Goal: Obtain resource: Download file/media

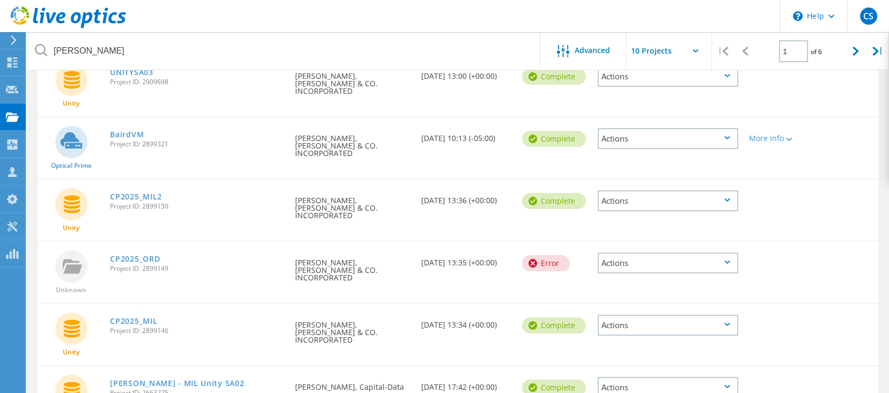
scroll to position [71, 0]
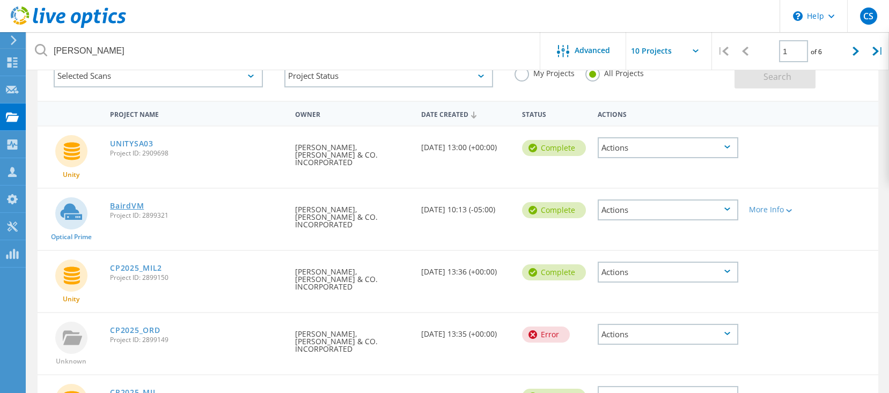
click at [123, 202] on link "BairdVM" at bounding box center [127, 206] width 34 height 8
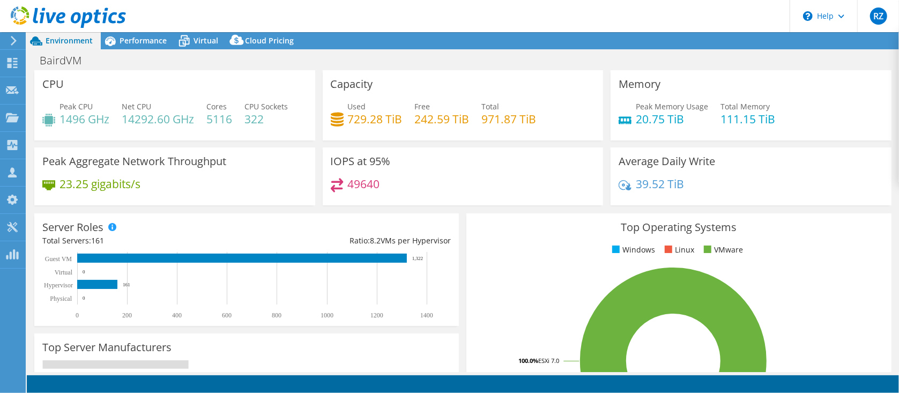
select select "USD"
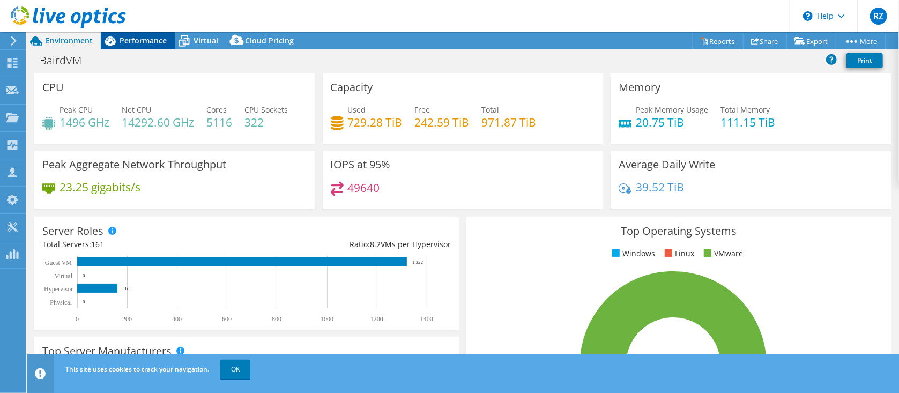
click at [130, 39] on span "Performance" at bounding box center [143, 40] width 47 height 10
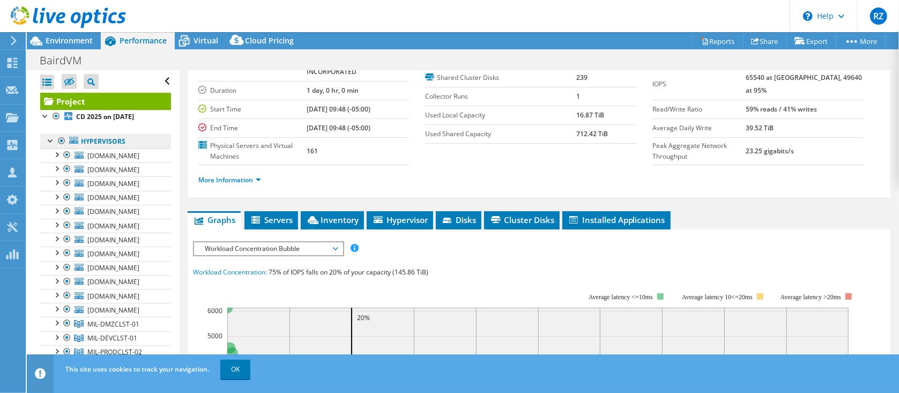
click at [108, 144] on link "Hypervisors" at bounding box center [105, 142] width 131 height 14
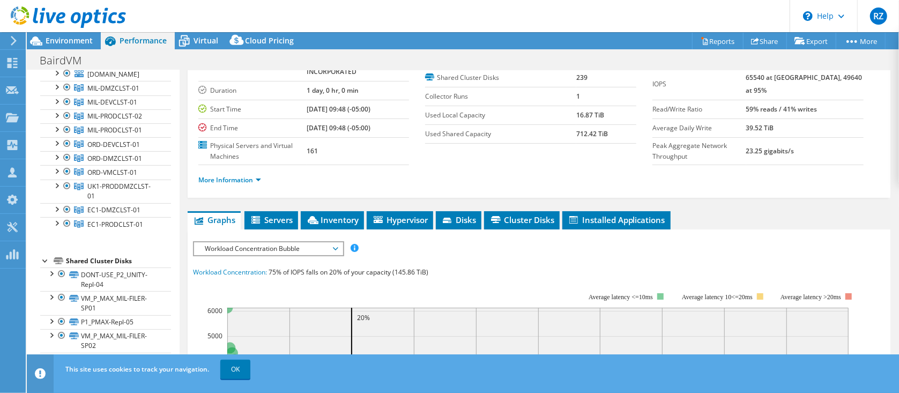
scroll to position [286, 0]
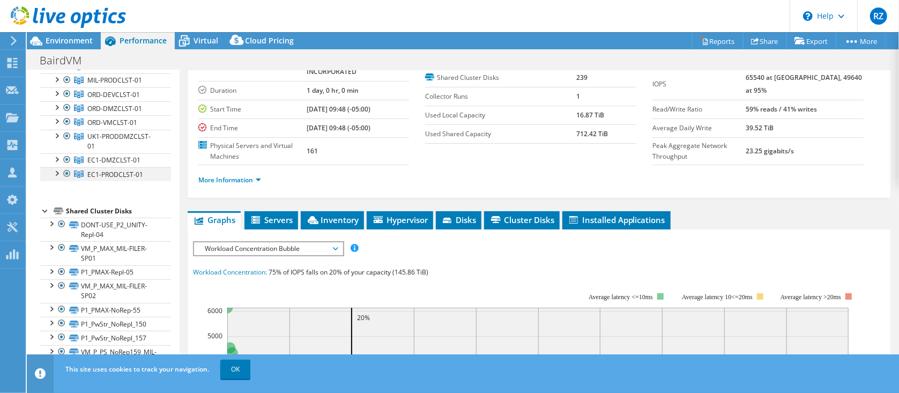
click at [68, 180] on div at bounding box center [67, 173] width 11 height 13
click at [67, 166] on div at bounding box center [67, 159] width 11 height 13
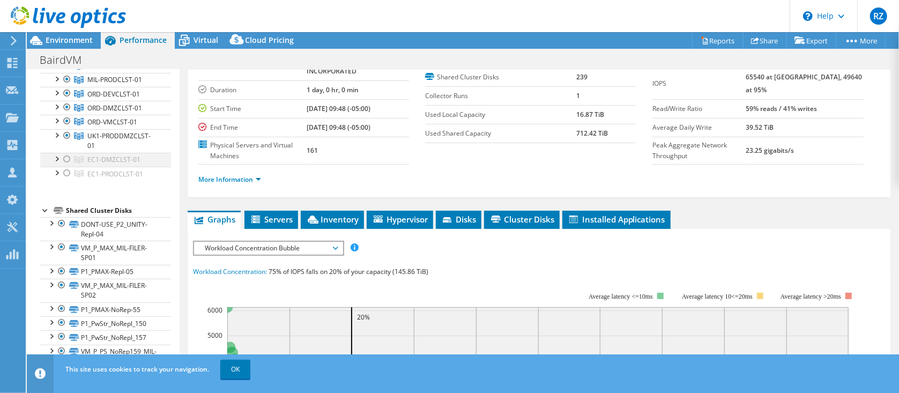
click at [67, 166] on div at bounding box center [67, 159] width 11 height 13
click at [67, 142] on div at bounding box center [67, 135] width 11 height 13
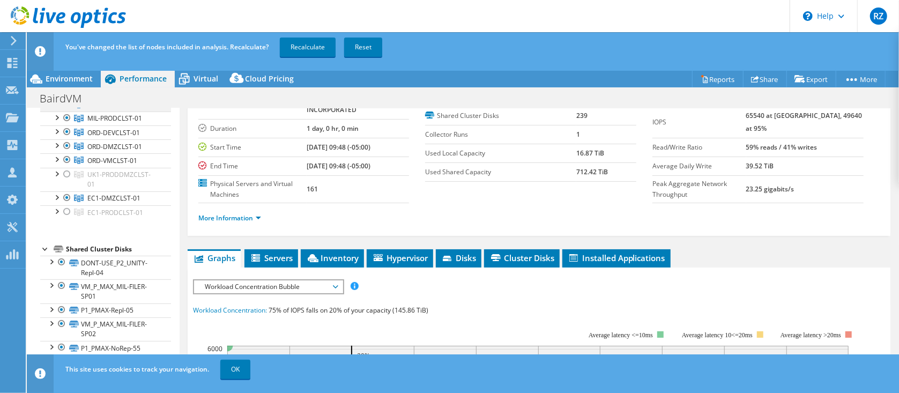
click at [68, 166] on div at bounding box center [67, 159] width 11 height 13
click at [68, 204] on div at bounding box center [67, 197] width 11 height 13
click at [68, 219] on ul "[DOMAIN_NAME] DONT-USE_P2_UNITY-Repl-04 VM_P_MAX_MIL-FILER-SP01 P1_PMAX-Repl-05" at bounding box center [105, 60] width 131 height 319
click at [63, 138] on div at bounding box center [67, 132] width 11 height 13
click at [66, 152] on div at bounding box center [67, 145] width 11 height 13
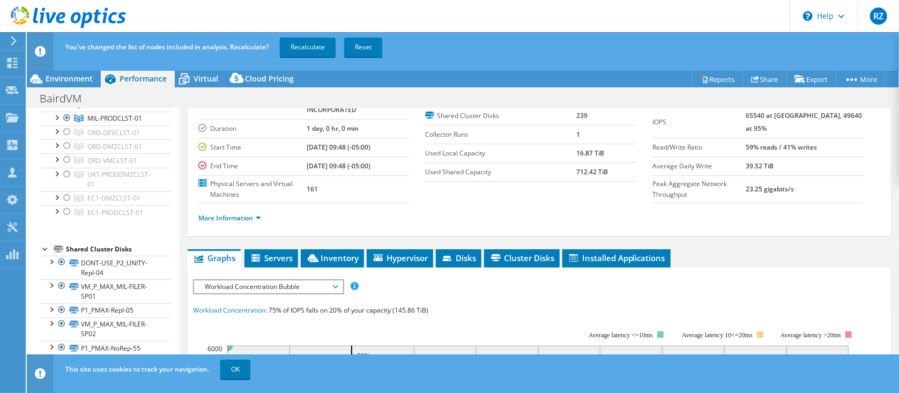
click at [67, 68] on div at bounding box center [67, 61] width 11 height 13
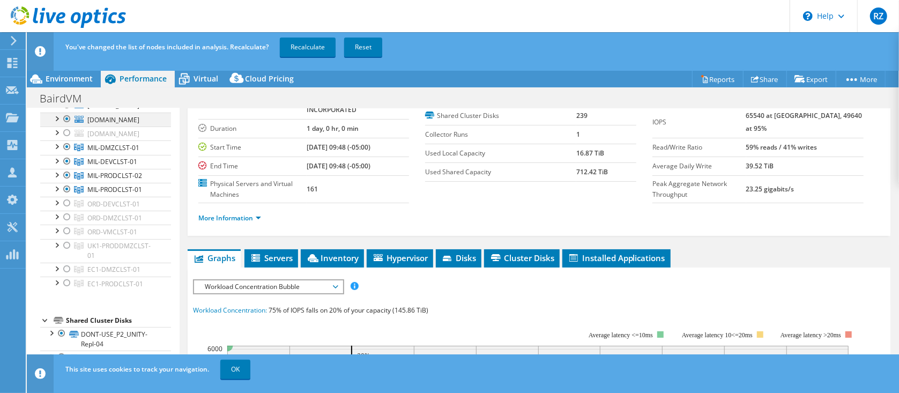
drag, startPoint x: 65, startPoint y: 215, endPoint x: 68, endPoint y: 143, distance: 71.9
click at [66, 126] on div at bounding box center [67, 119] width 11 height 13
click at [67, 112] on div at bounding box center [67, 105] width 11 height 13
click at [67, 98] on div at bounding box center [67, 91] width 11 height 13
click at [67, 83] on div at bounding box center [67, 76] width 11 height 13
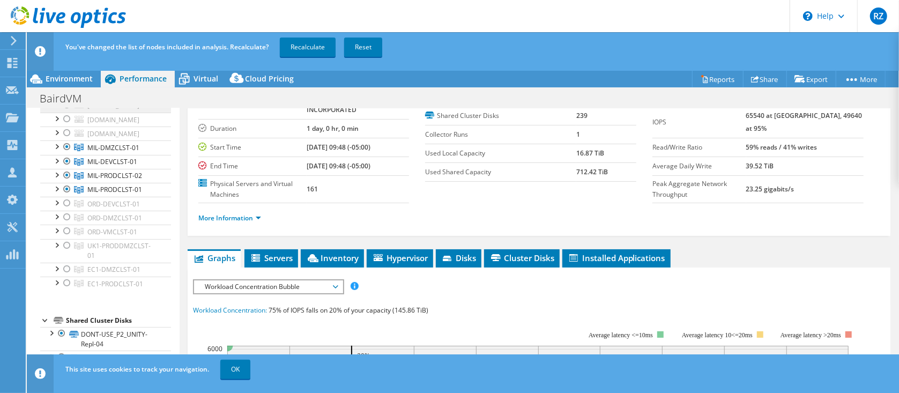
click at [66, 69] on div at bounding box center [67, 62] width 11 height 13
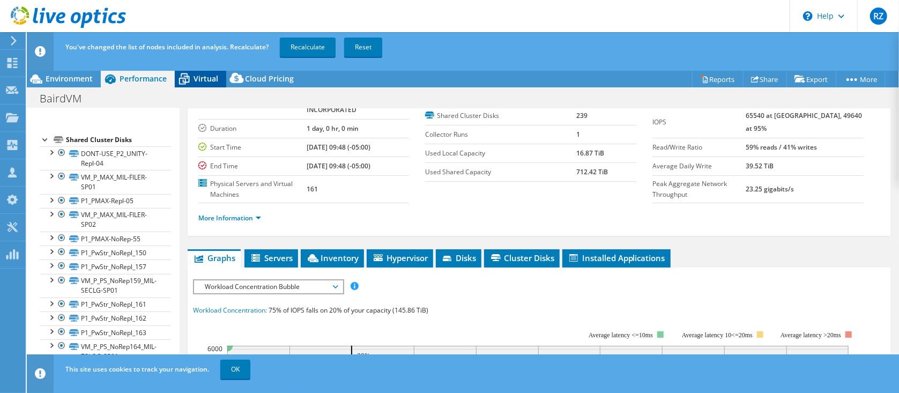
scroll to position [292, 0]
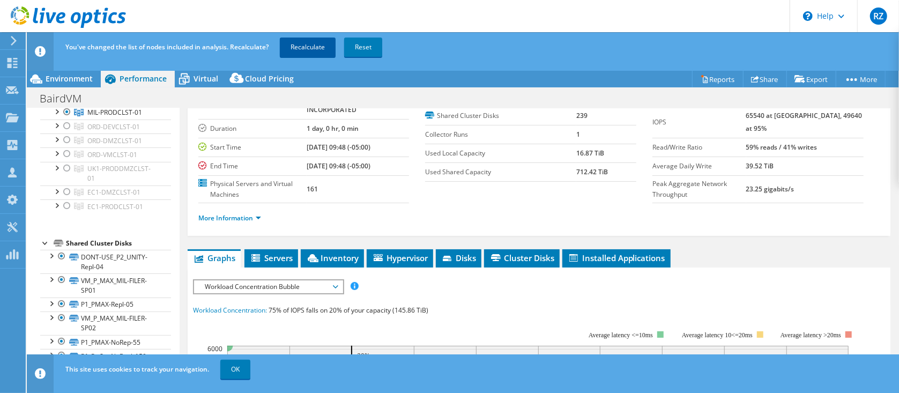
click at [320, 45] on link "Recalculate" at bounding box center [308, 47] width 56 height 19
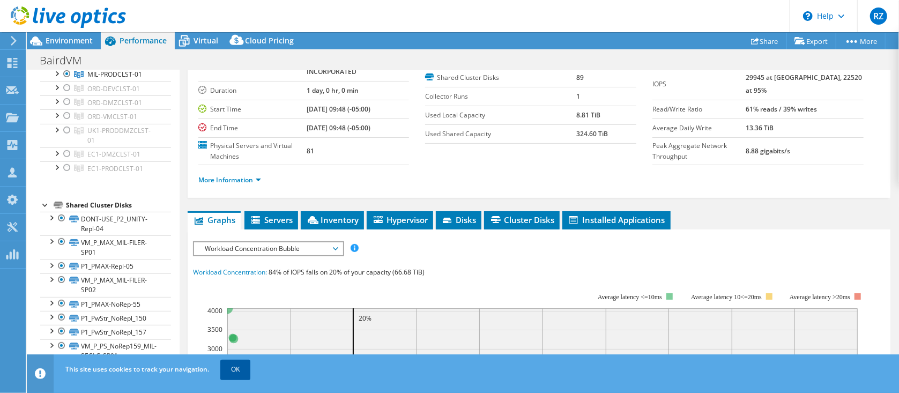
click at [242, 371] on link "OK" at bounding box center [235, 369] width 30 height 19
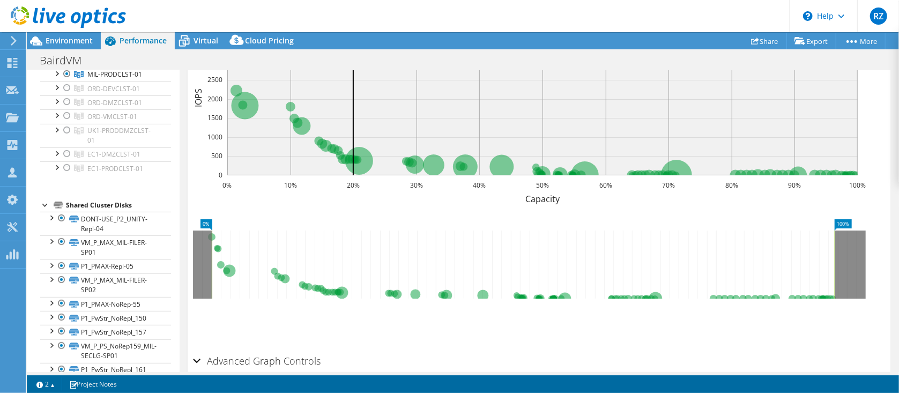
scroll to position [409, 0]
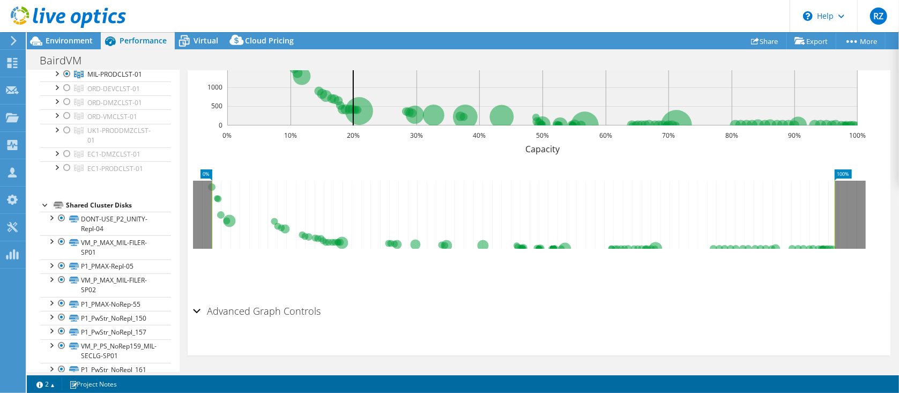
click at [195, 311] on div "Advanced Graph Controls" at bounding box center [539, 311] width 692 height 23
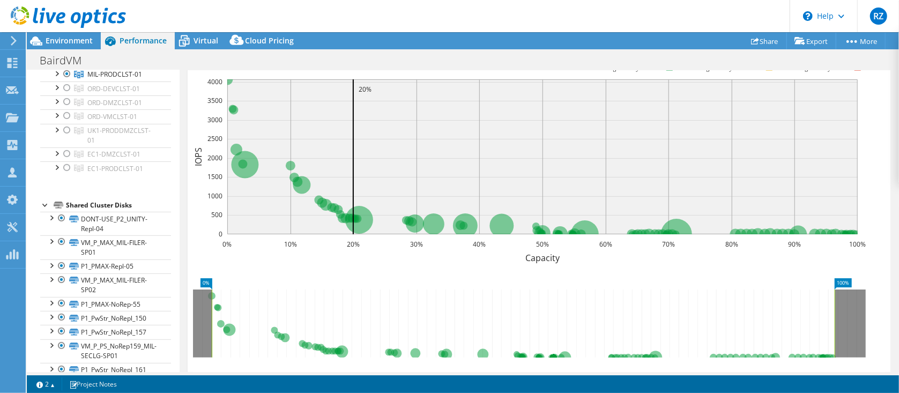
scroll to position [166, 0]
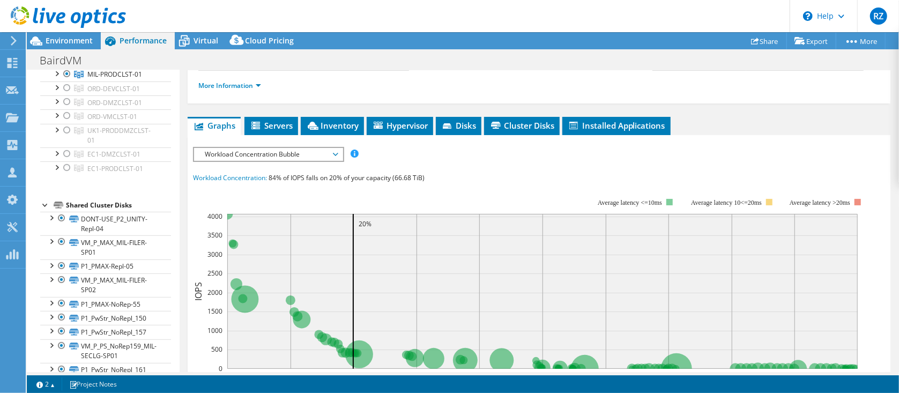
click at [263, 152] on span "Workload Concentration Bubble" at bounding box center [269, 154] width 138 height 13
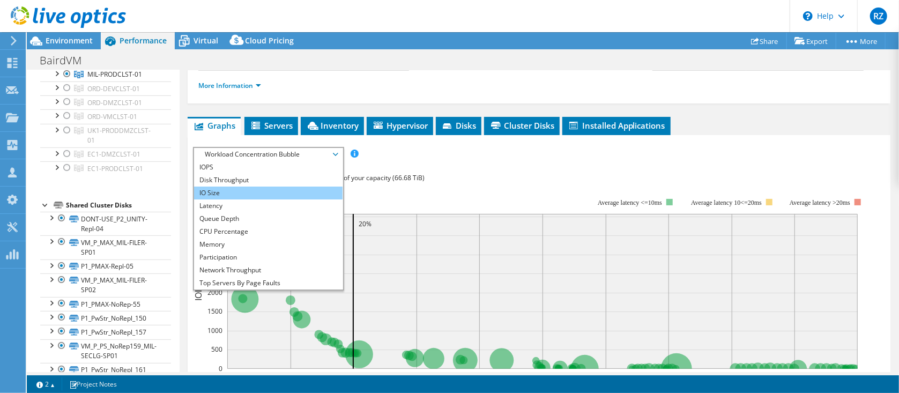
scroll to position [39, 0]
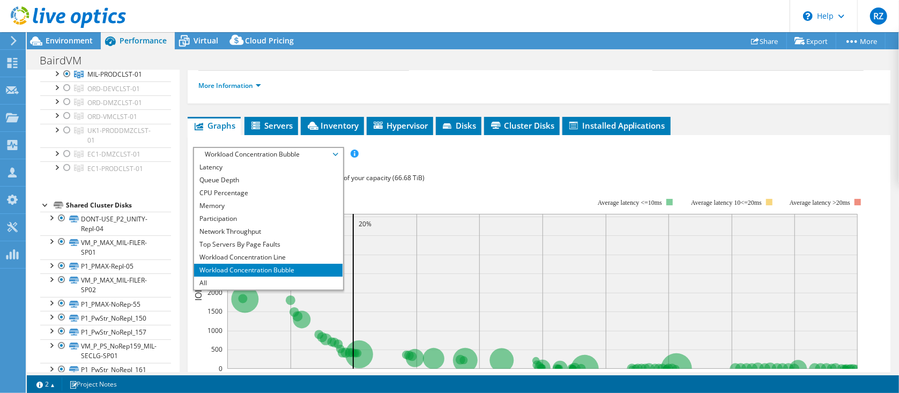
click at [490, 188] on rect at bounding box center [530, 291] width 674 height 215
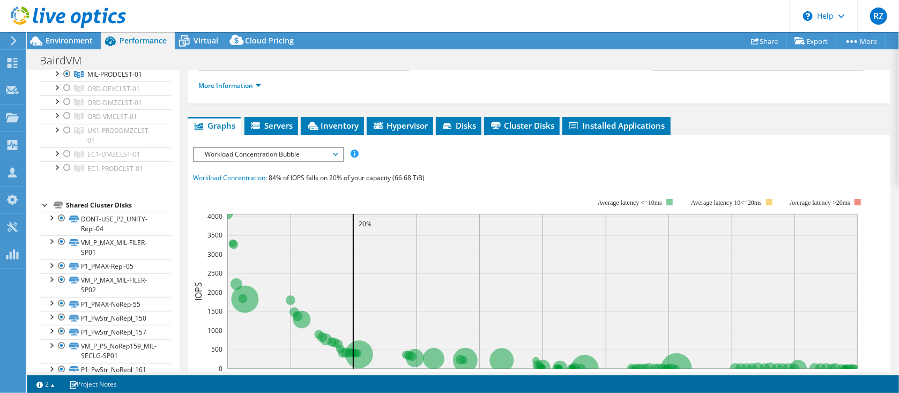
click at [280, 151] on span "Workload Concentration Bubble" at bounding box center [269, 154] width 138 height 13
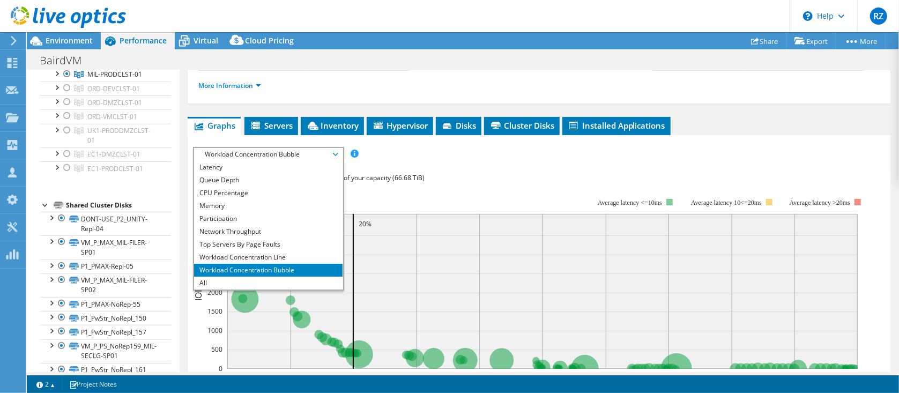
click at [587, 188] on rect at bounding box center [530, 291] width 674 height 215
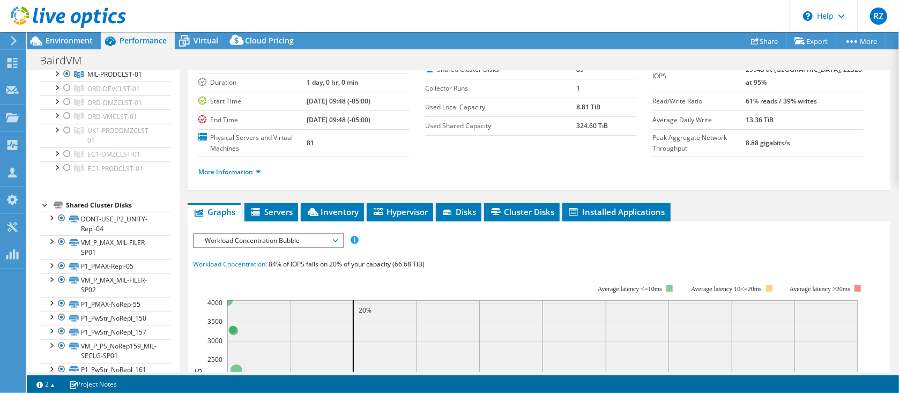
scroll to position [0, 0]
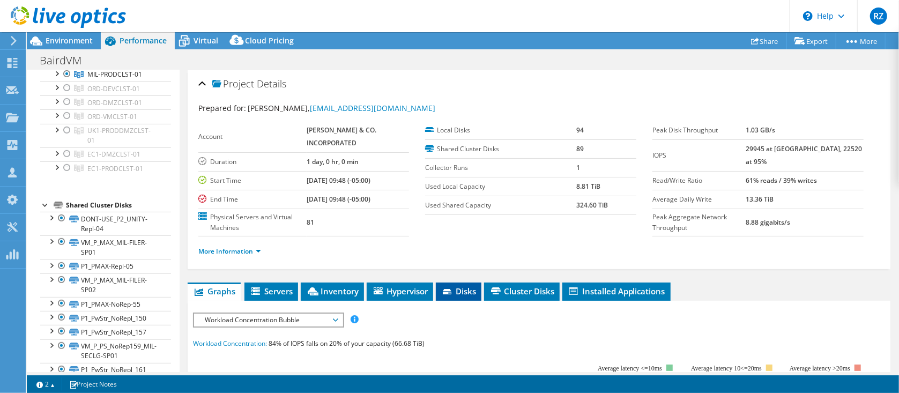
click at [452, 291] on icon at bounding box center [448, 292] width 11 height 7
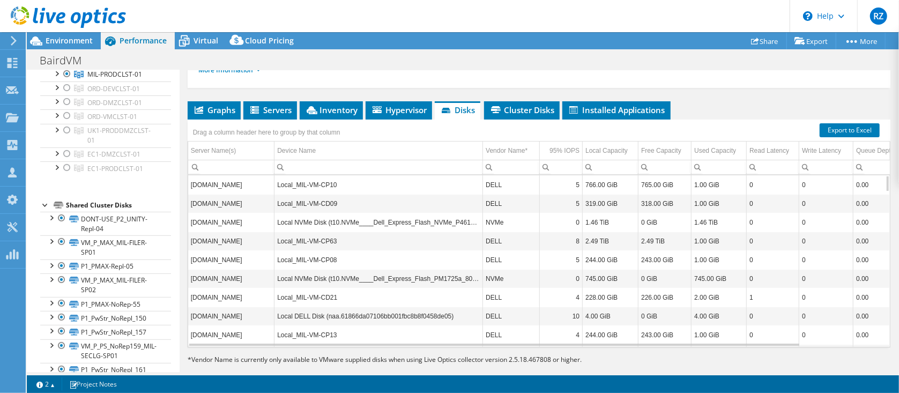
scroll to position [196, 0]
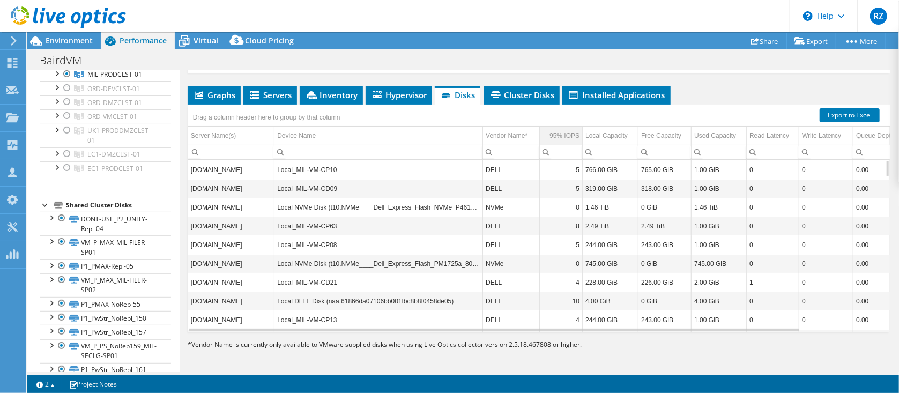
click at [562, 134] on div "95% IOPS" at bounding box center [565, 135] width 30 height 13
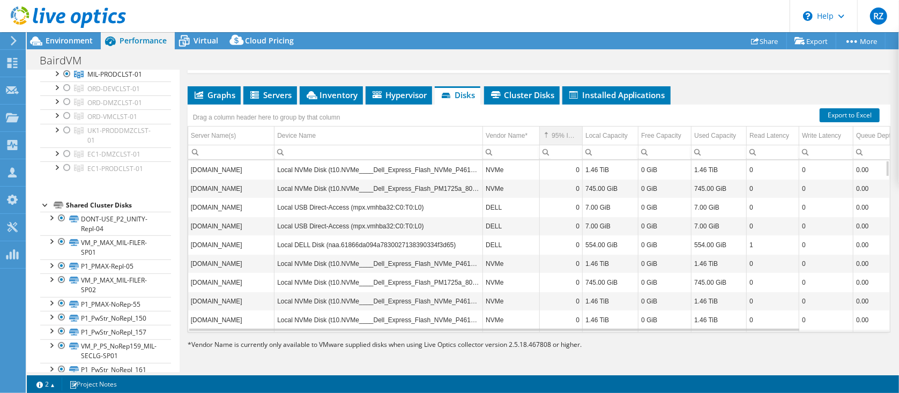
click at [562, 136] on div "95% IOPS" at bounding box center [566, 135] width 28 height 13
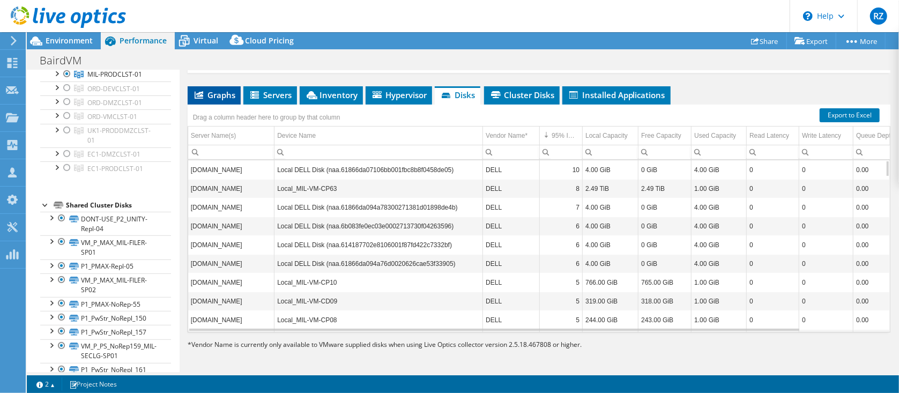
click at [208, 95] on span "Graphs" at bounding box center [214, 95] width 42 height 11
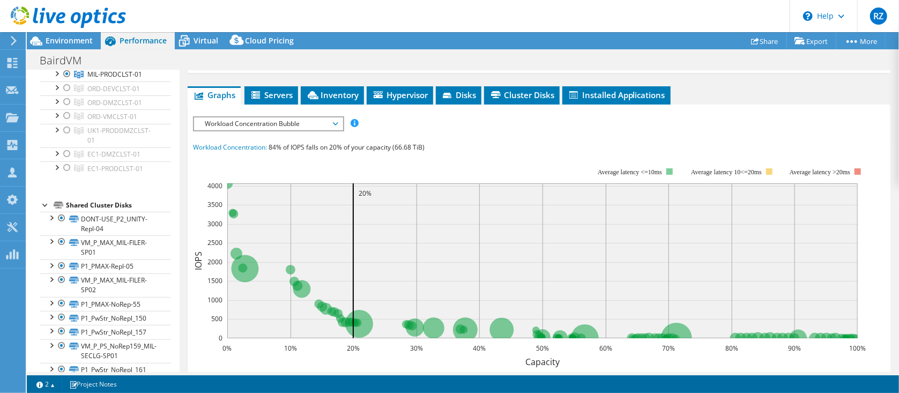
click at [287, 119] on span "Workload Concentration Bubble" at bounding box center [269, 123] width 138 height 13
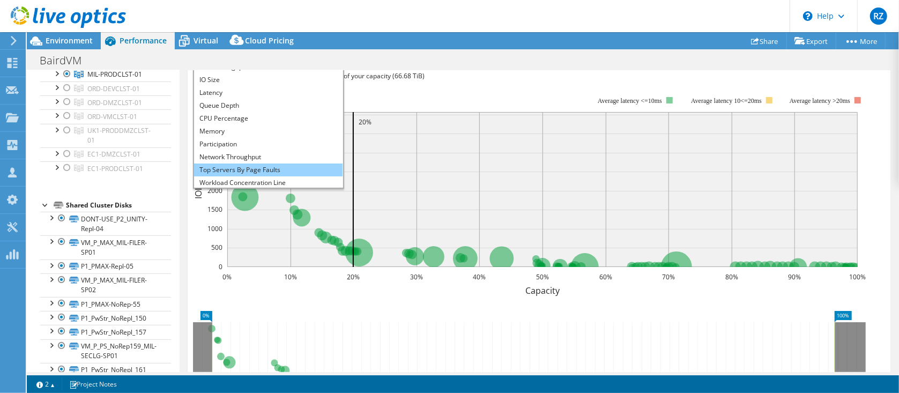
scroll to position [39, 0]
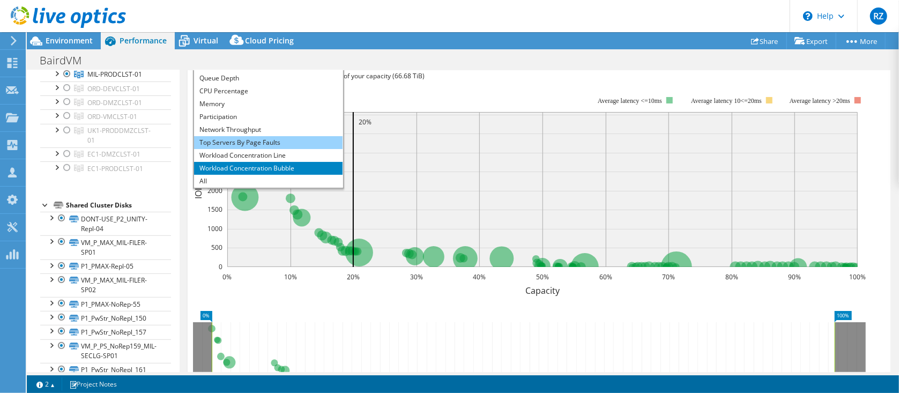
click at [266, 143] on li "Top Servers By Page Faults" at bounding box center [268, 142] width 149 height 13
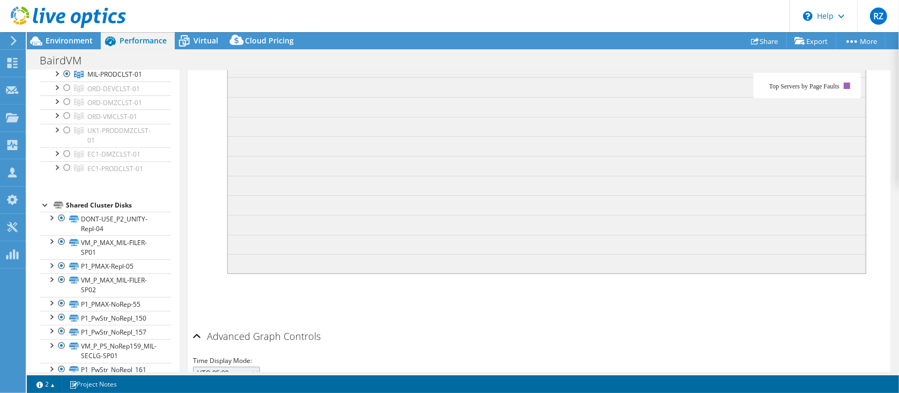
scroll to position [196, 0]
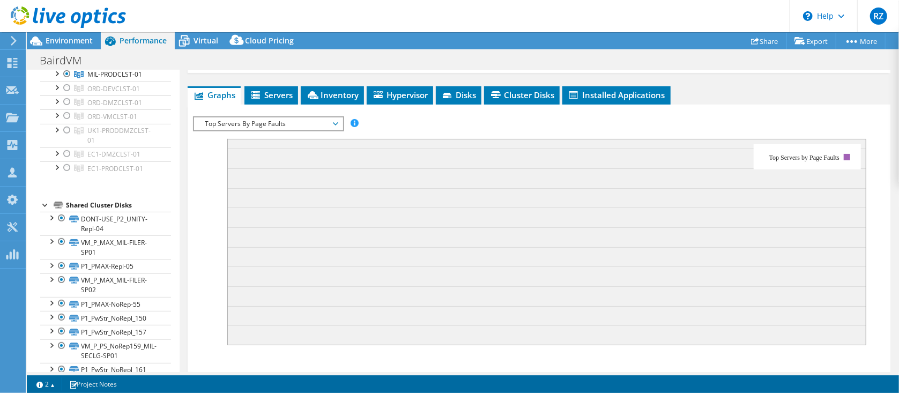
click at [246, 120] on span "Top Servers By Page Faults" at bounding box center [269, 123] width 138 height 13
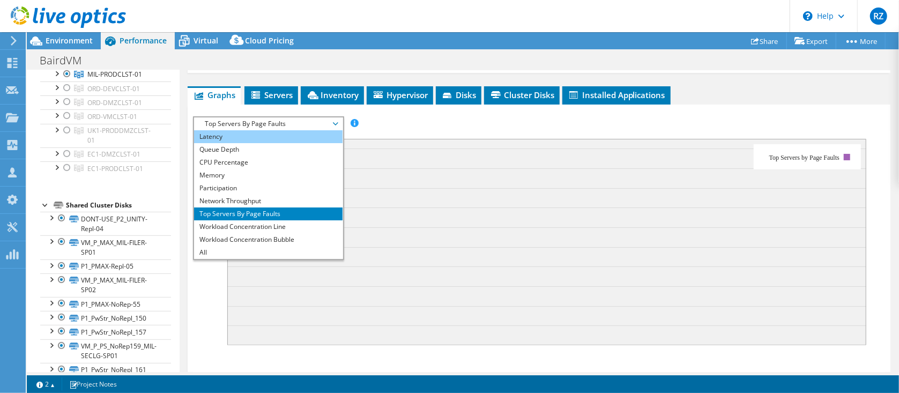
click at [242, 130] on li "Latency" at bounding box center [268, 136] width 149 height 13
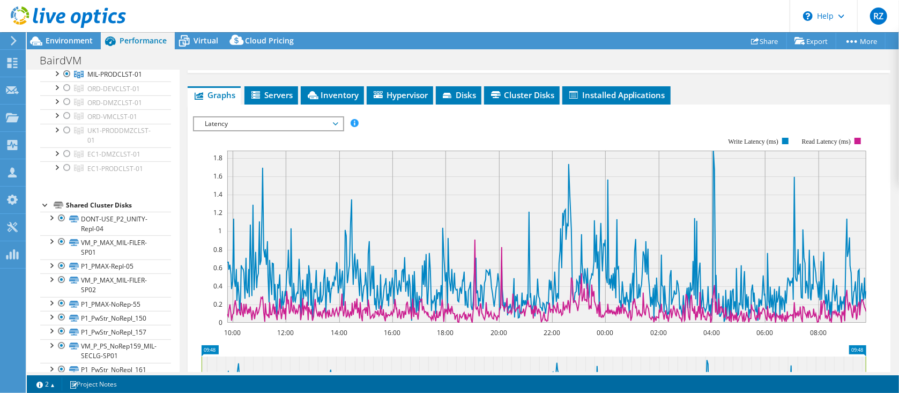
click at [330, 127] on span "Latency" at bounding box center [269, 123] width 138 height 13
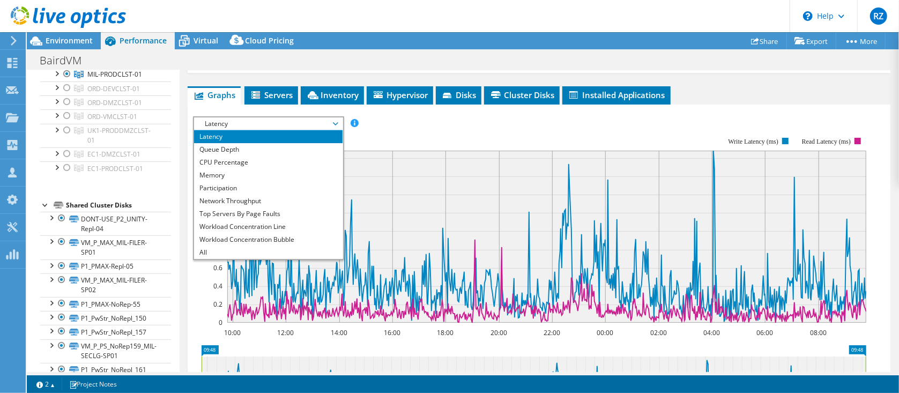
scroll to position [0, 0]
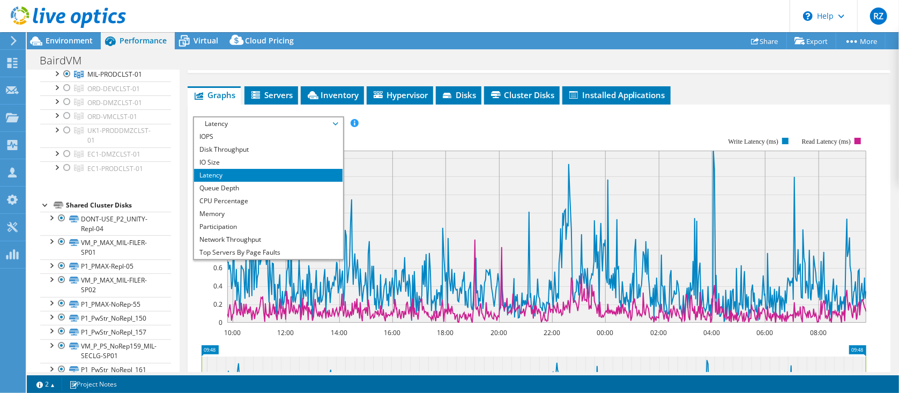
click at [292, 126] on span "Latency" at bounding box center [269, 123] width 138 height 13
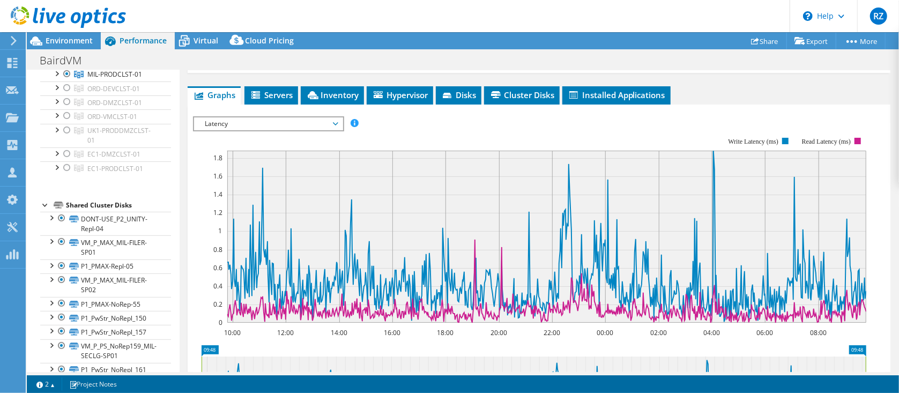
click at [287, 126] on span "Latency" at bounding box center [269, 123] width 138 height 13
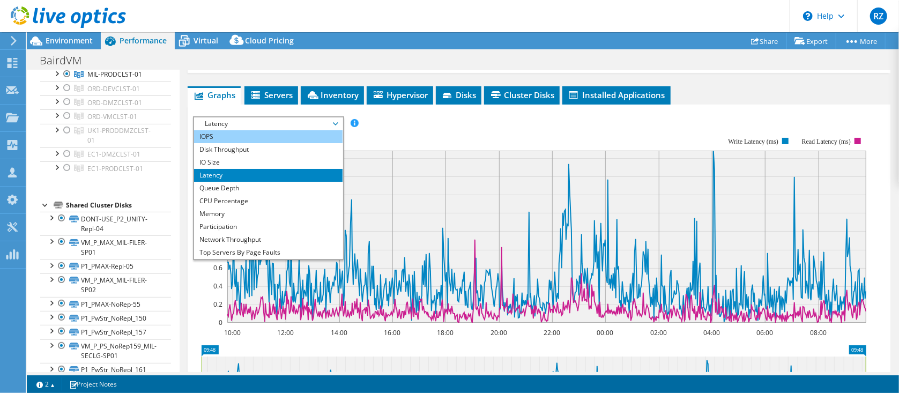
click at [266, 134] on li "IOPS" at bounding box center [268, 136] width 149 height 13
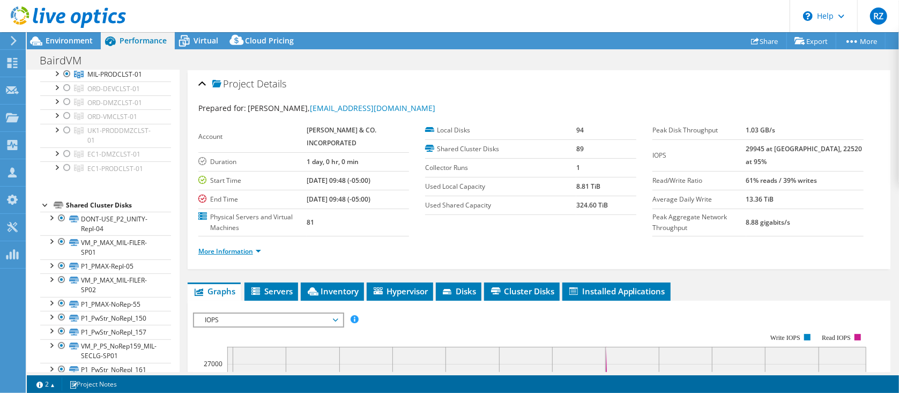
click at [257, 251] on link "More Information" at bounding box center [229, 251] width 63 height 9
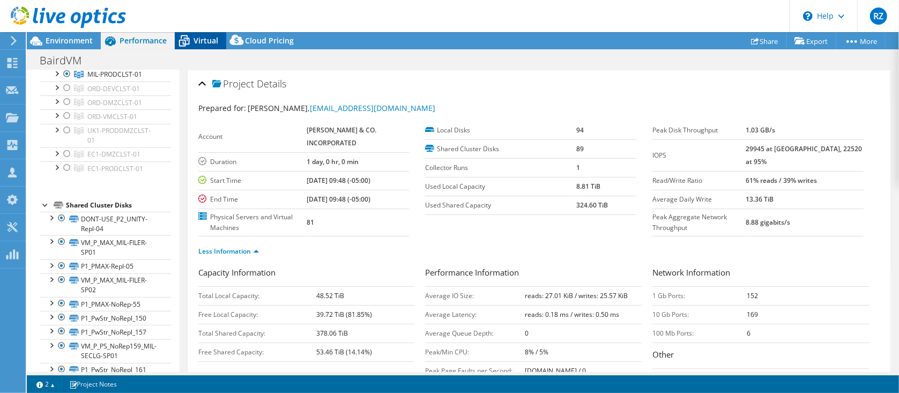
click at [194, 44] on span "Virtual" at bounding box center [206, 40] width 25 height 10
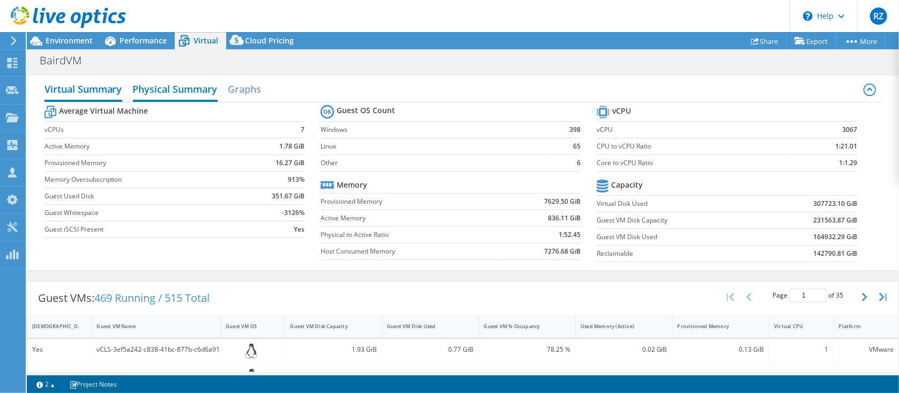
click at [182, 84] on h2 "Physical Summary" at bounding box center [175, 90] width 85 height 24
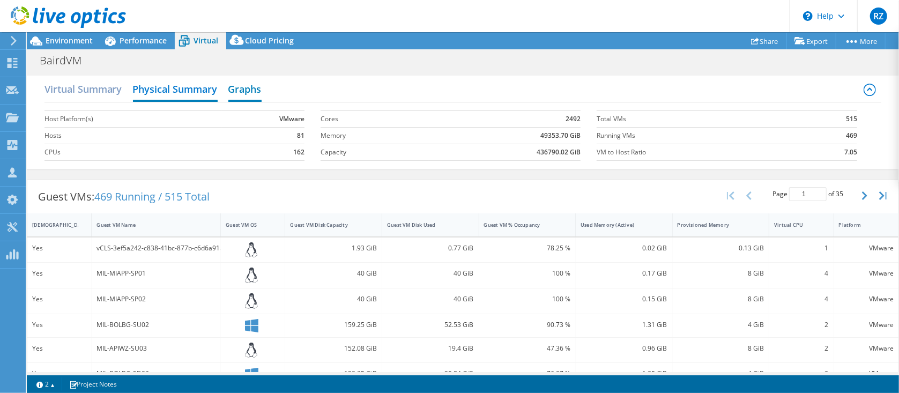
click at [249, 83] on h2 "Graphs" at bounding box center [244, 90] width 33 height 24
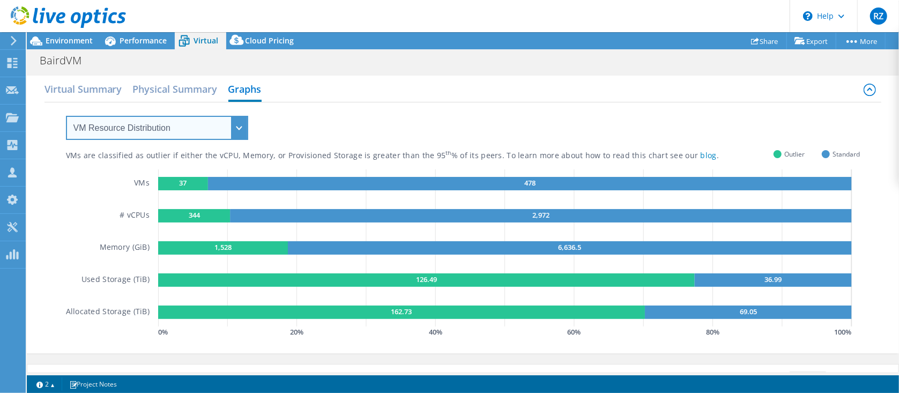
click at [219, 125] on select "VM Resource Distribution Provisioning Contrast Over Provisioning" at bounding box center [157, 128] width 182 height 24
click at [66, 116] on select "VM Resource Distribution Provisioning Contrast Over Provisioning" at bounding box center [157, 128] width 182 height 24
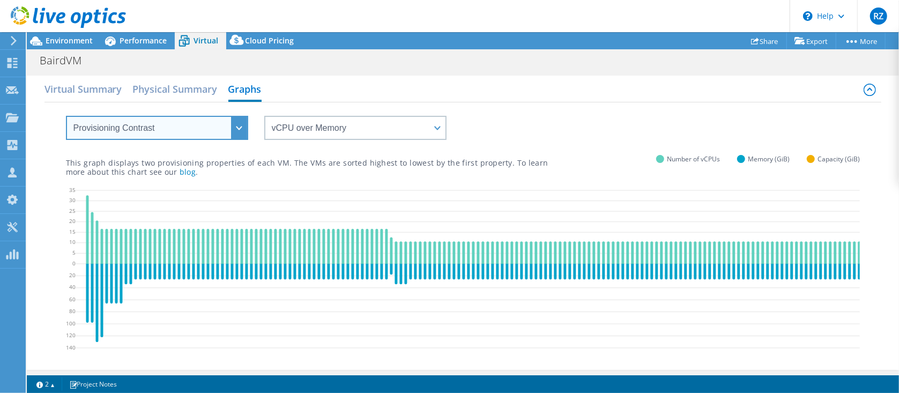
click at [171, 126] on select "VM Resource Distribution Provisioning Contrast Over Provisioning" at bounding box center [157, 128] width 182 height 24
select select "Over Provisioning"
click at [66, 116] on select "VM Resource Distribution Provisioning Contrast Over Provisioning" at bounding box center [157, 128] width 182 height 24
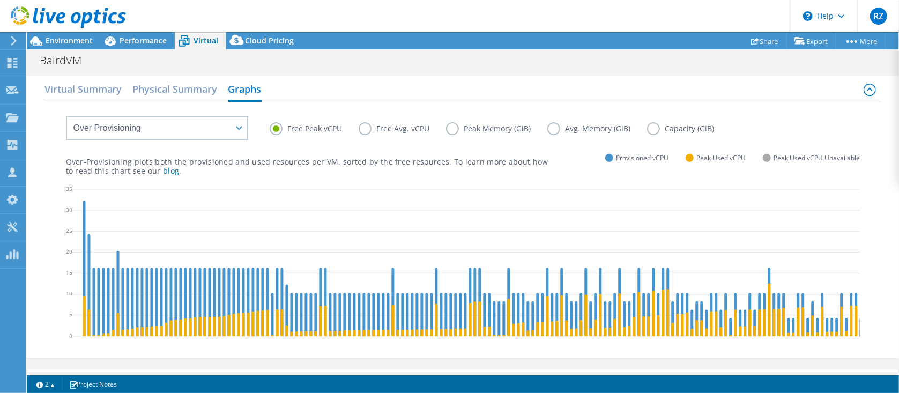
click at [367, 130] on label "Free Avg. vCPU" at bounding box center [402, 128] width 87 height 13
click at [0, 0] on input "Free Avg. vCPU" at bounding box center [0, 0] width 0 height 0
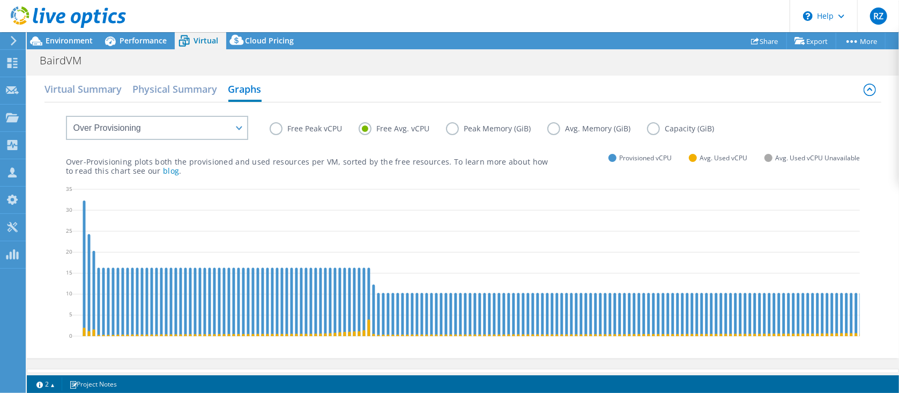
click at [463, 134] on label "Peak Memory (GiB)" at bounding box center [496, 128] width 101 height 13
click at [0, 0] on input "Peak Memory (GiB)" at bounding box center [0, 0] width 0 height 0
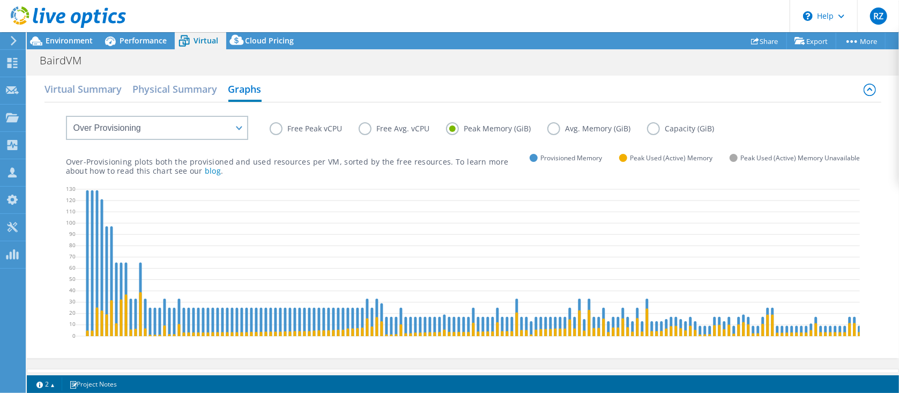
click at [559, 126] on label "Avg. Memory (GiB)" at bounding box center [598, 128] width 100 height 13
click at [0, 0] on input "Avg. Memory (GiB)" at bounding box center [0, 0] width 0 height 0
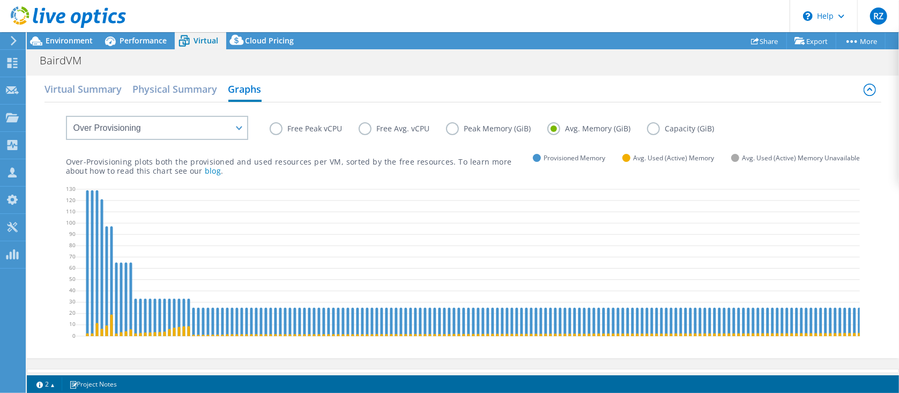
click at [656, 127] on label "Capacity (GiB)" at bounding box center [689, 128] width 84 height 13
click at [0, 0] on input "Capacity (GiB)" at bounding box center [0, 0] width 0 height 0
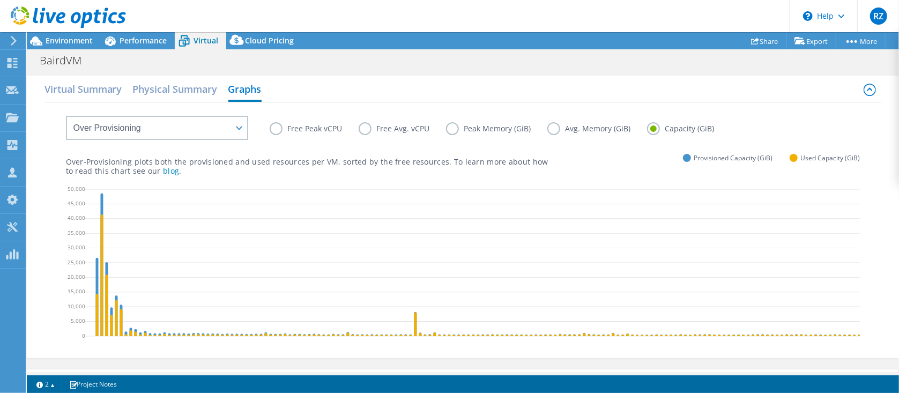
click at [285, 127] on label "Free Peak vCPU" at bounding box center [314, 128] width 89 height 13
click at [0, 0] on input "Free Peak vCPU" at bounding box center [0, 0] width 0 height 0
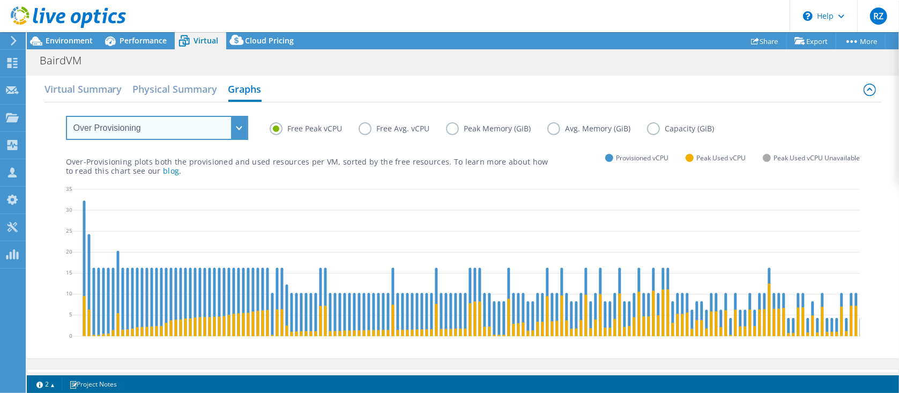
click at [183, 124] on select "VM Resource Distribution Provisioning Contrast Over Provisioning" at bounding box center [157, 128] width 182 height 24
drag, startPoint x: 183, startPoint y: 124, endPoint x: 183, endPoint y: 117, distance: 6.4
click at [183, 122] on select "VM Resource Distribution Provisioning Contrast Over Provisioning" at bounding box center [157, 128] width 182 height 24
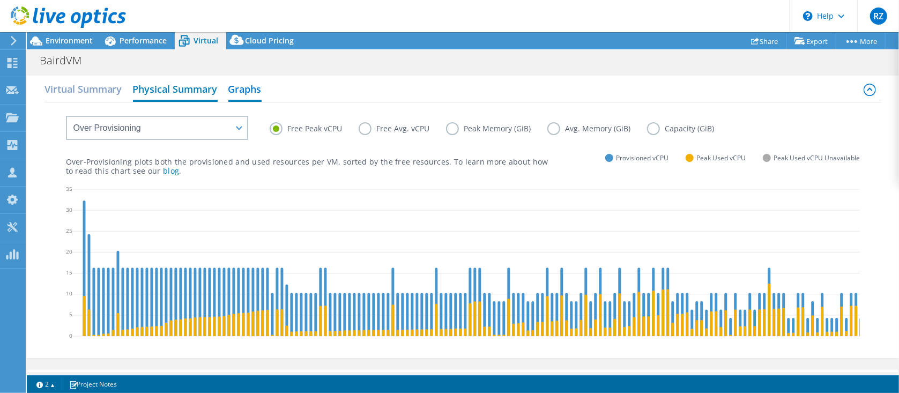
click at [174, 93] on h2 "Physical Summary" at bounding box center [175, 90] width 85 height 24
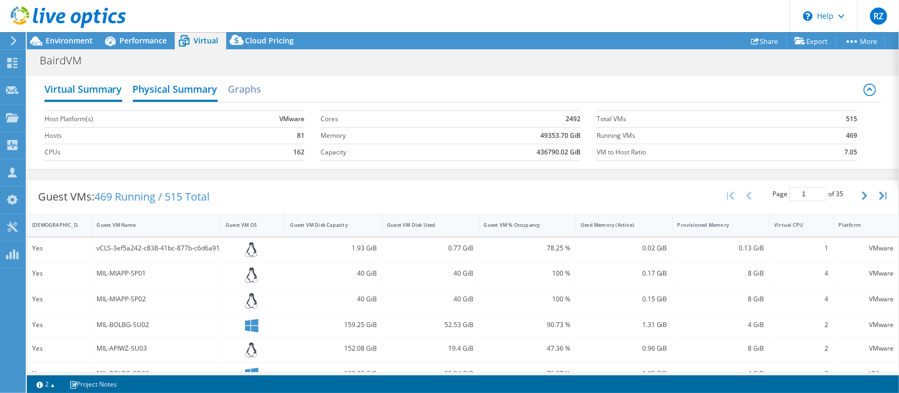
click at [94, 88] on h2 "Virtual Summary" at bounding box center [84, 90] width 78 height 24
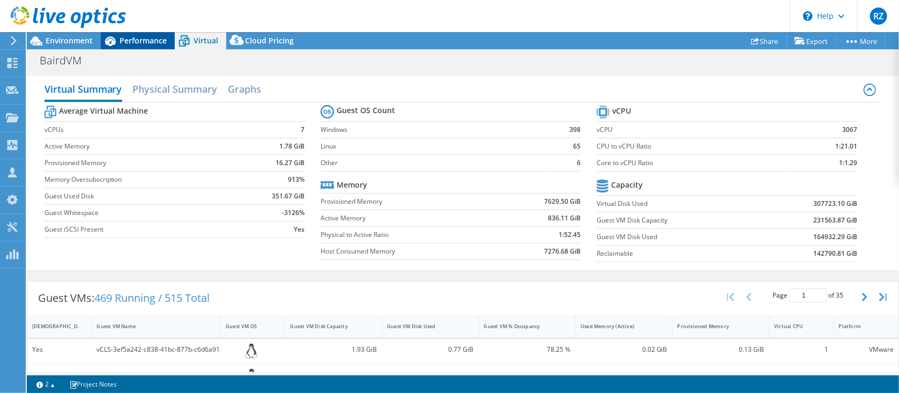
click at [146, 34] on div "Performance" at bounding box center [138, 40] width 74 height 17
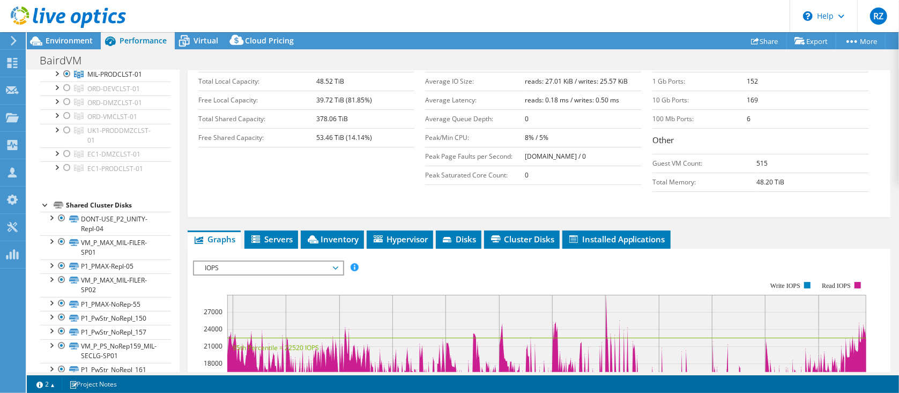
scroll to position [286, 0]
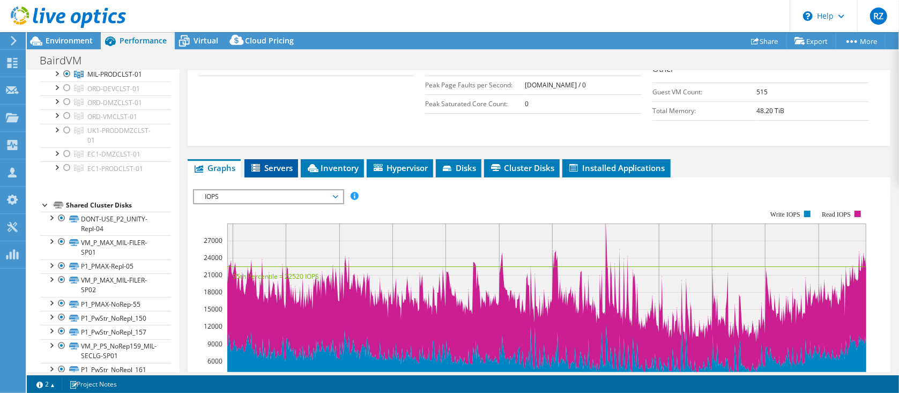
click at [259, 163] on span "Servers" at bounding box center [271, 168] width 43 height 11
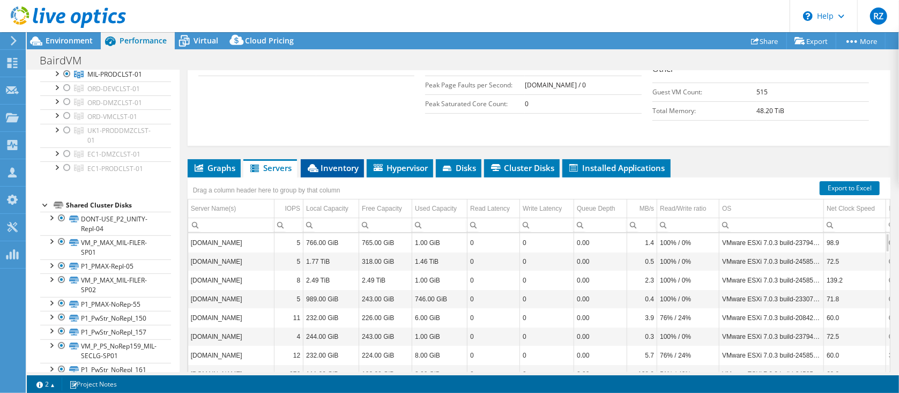
click at [314, 160] on li "Inventory" at bounding box center [332, 168] width 63 height 18
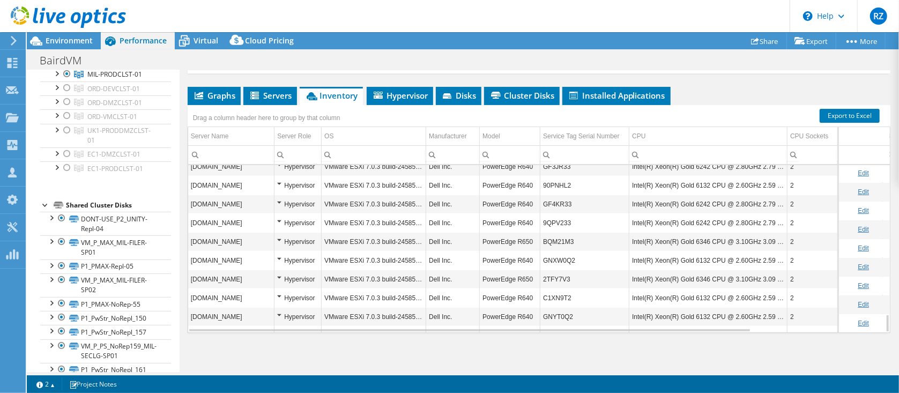
scroll to position [1353, 0]
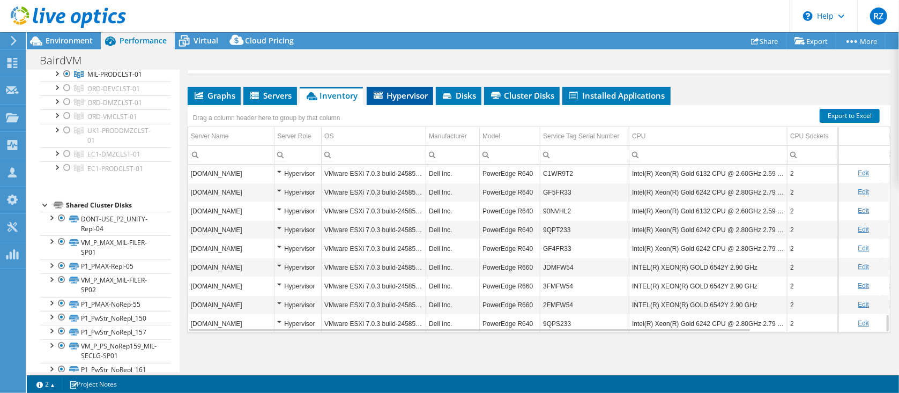
click at [385, 100] on li "Hypervisor" at bounding box center [400, 96] width 67 height 18
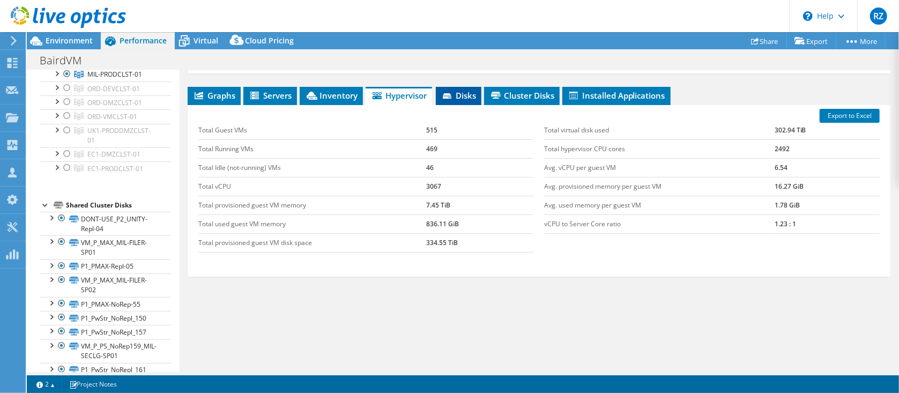
click at [467, 91] on span "Disks" at bounding box center [458, 95] width 35 height 11
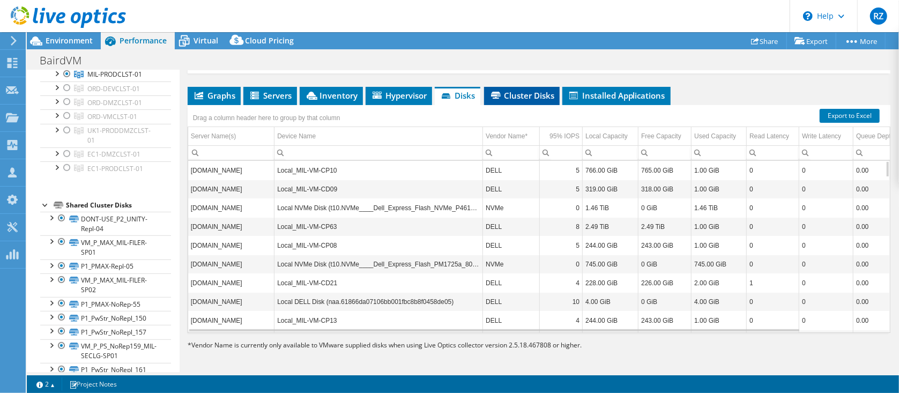
click at [534, 92] on span "Cluster Disks" at bounding box center [522, 95] width 65 height 11
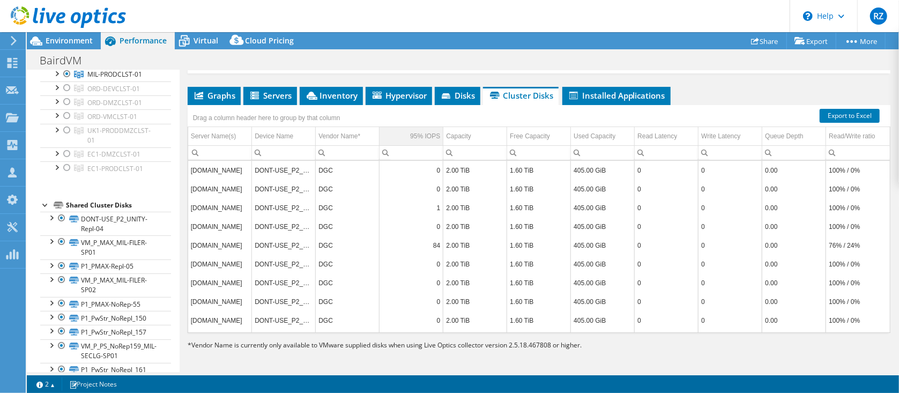
click at [416, 130] on div "95% IOPS" at bounding box center [425, 136] width 30 height 13
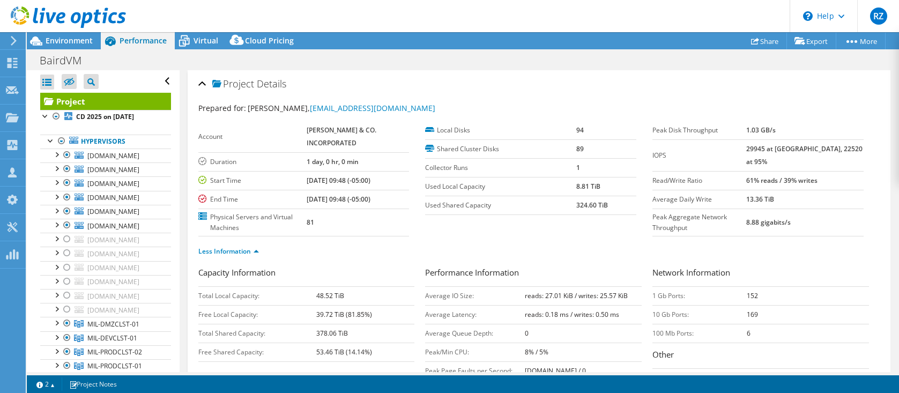
select select "USD"
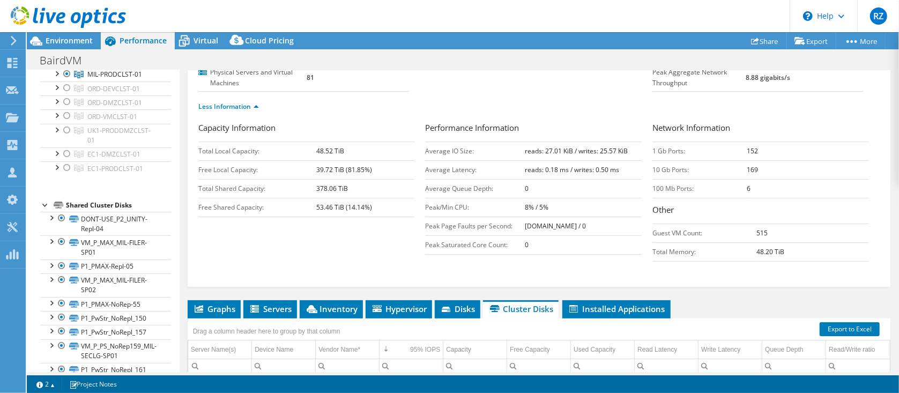
scroll to position [144, 0]
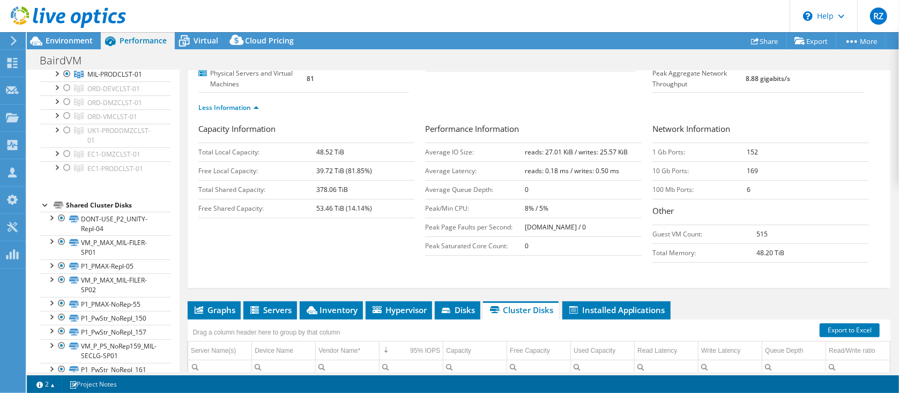
click at [463, 298] on div "Project Details Prepared for: Chad Brown, CEBrown@rwbaird.com Account ROBERT W.…" at bounding box center [539, 258] width 719 height 662
click at [463, 305] on span "Disks" at bounding box center [457, 310] width 35 height 11
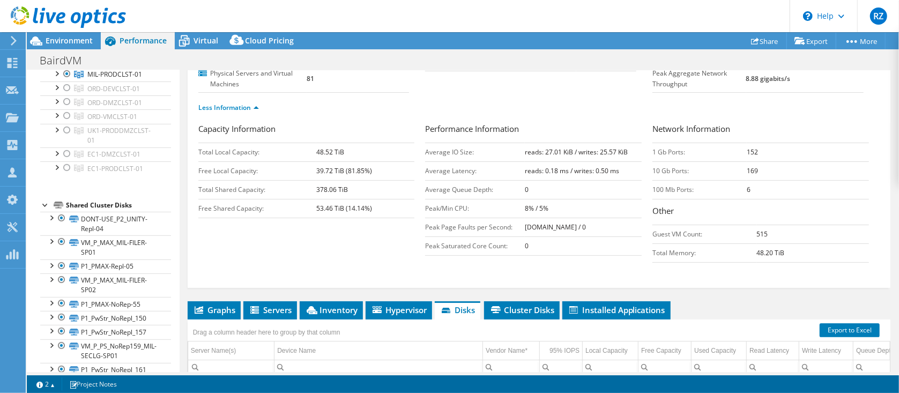
scroll to position [287, 0]
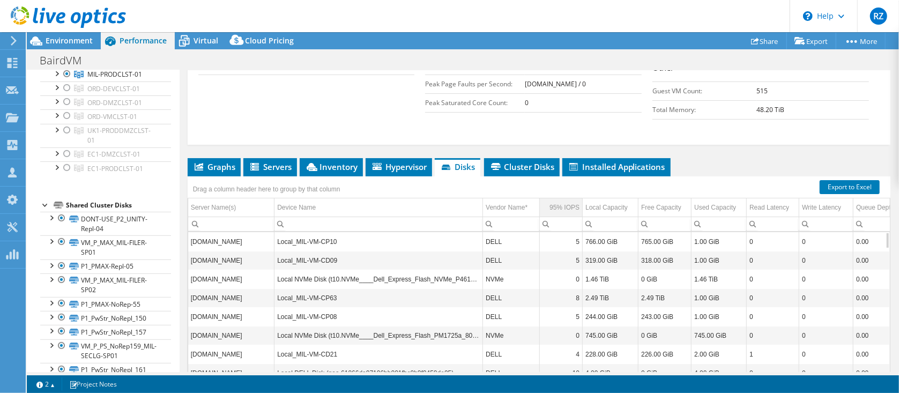
click at [571, 206] on div "95% IOPS" at bounding box center [565, 207] width 30 height 13
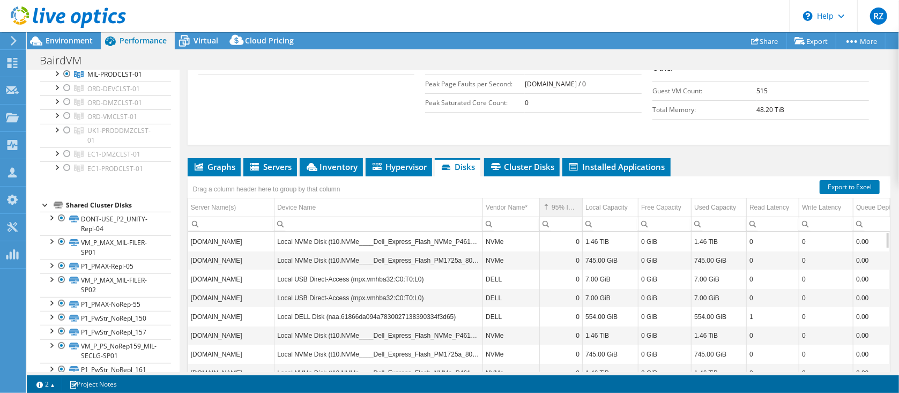
click at [571, 206] on div "95% IOPS" at bounding box center [566, 207] width 28 height 13
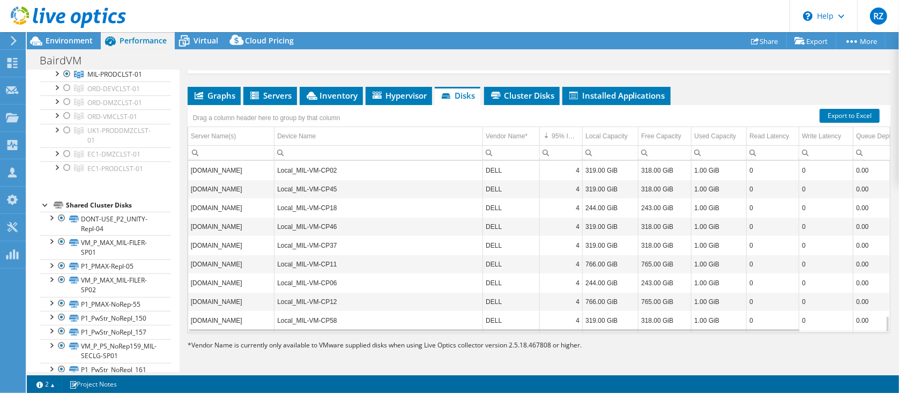
scroll to position [1592, 0]
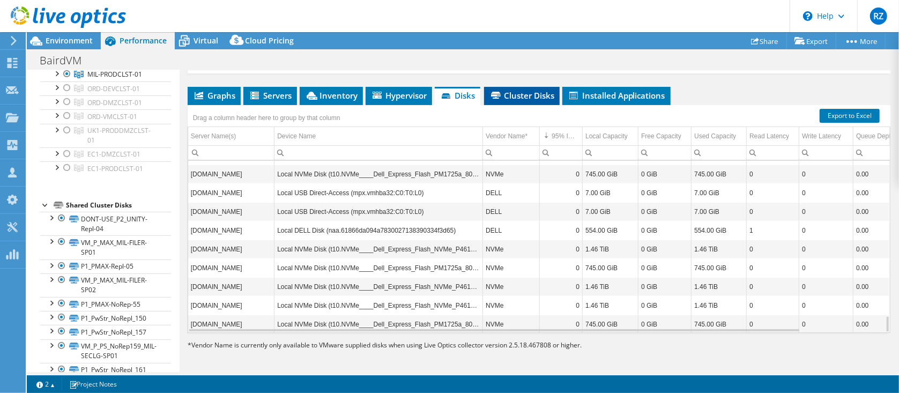
click at [517, 100] on li "Cluster Disks" at bounding box center [522, 96] width 76 height 18
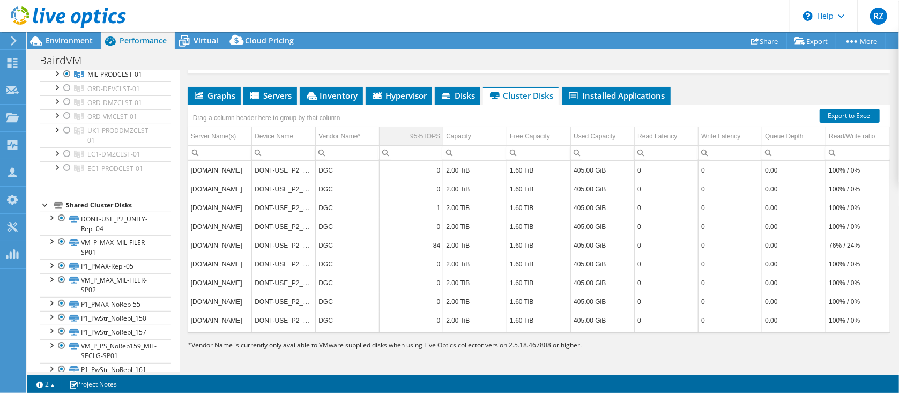
click at [424, 135] on div "95% IOPS" at bounding box center [425, 136] width 30 height 13
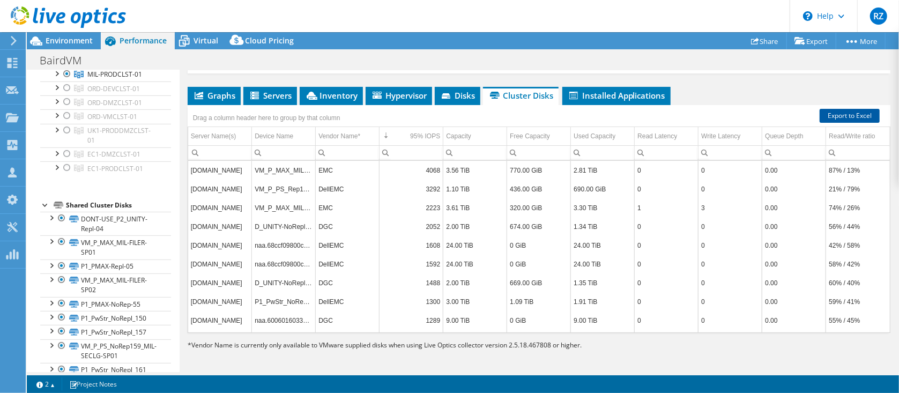
click at [849, 114] on link "Export to Excel" at bounding box center [850, 116] width 60 height 14
